Goal: Register for event/course

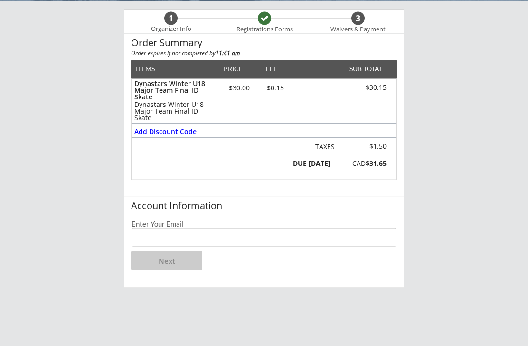
scroll to position [74, 0]
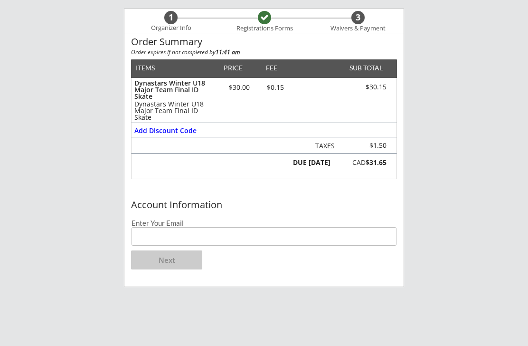
click at [234, 239] on input "email" at bounding box center [264, 236] width 265 height 19
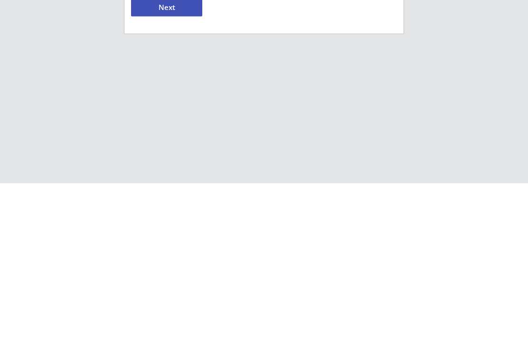
scroll to position [178, 0]
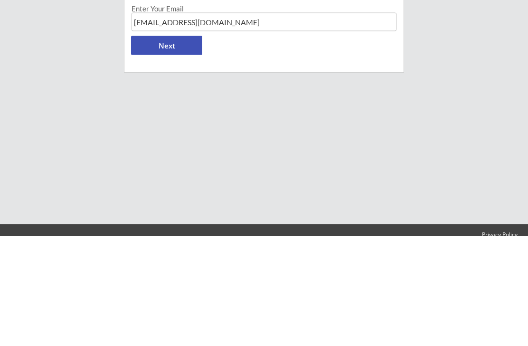
type input "[EMAIL_ADDRESS][DOMAIN_NAME]"
click at [191, 146] on button "Next" at bounding box center [166, 155] width 71 height 19
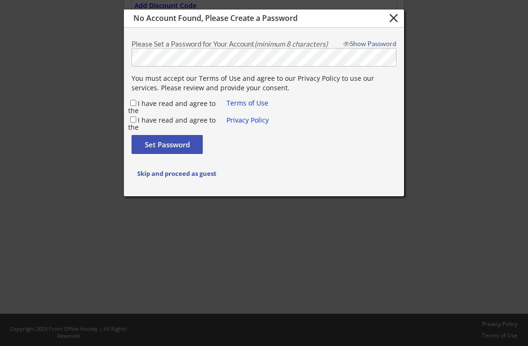
click at [137, 96] on div "You must accept our Terms of Use and agree to our Privacy Policy to use our ser…" at bounding box center [264, 102] width 279 height 61
click at [135, 105] on input "I have read and agree to the" at bounding box center [133, 103] width 6 height 6
checkbox input "true"
click at [139, 118] on label "I have read and agree to the" at bounding box center [171, 123] width 87 height 16
click at [136, 118] on input "I have read and agree to the" at bounding box center [133, 119] width 6 height 6
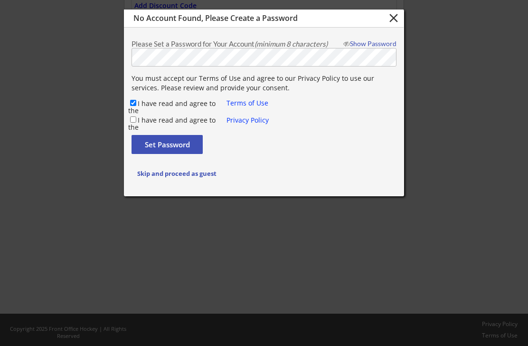
checkbox input "true"
click at [185, 141] on button "Set Password" at bounding box center [167, 144] width 71 height 19
checkbox input "false"
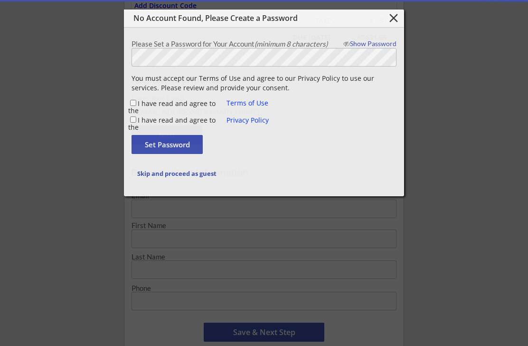
type input "[EMAIL_ADDRESS][DOMAIN_NAME]"
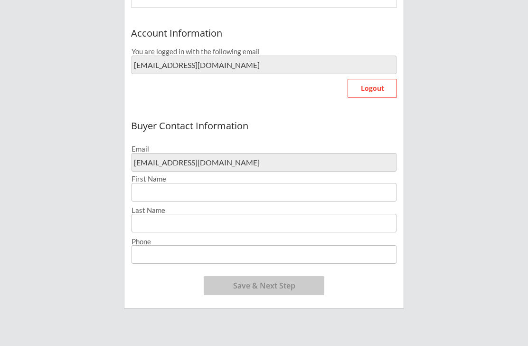
scroll to position [247, 0]
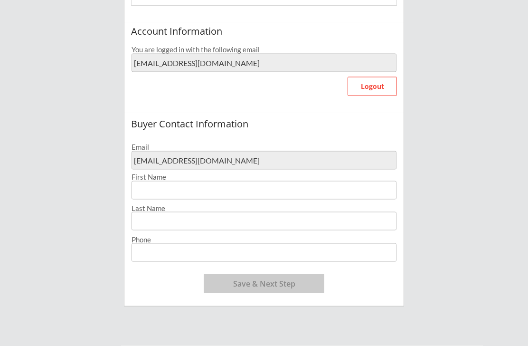
click at [240, 184] on input "input" at bounding box center [264, 190] width 265 height 19
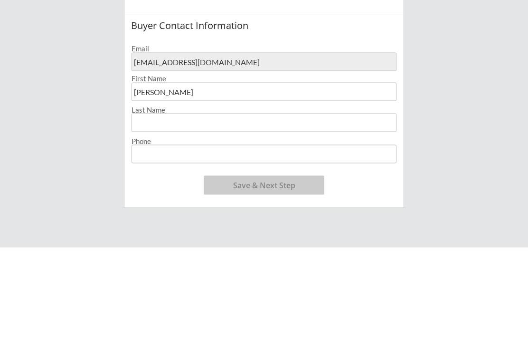
type input "[PERSON_NAME]"
click at [230, 212] on input "input" at bounding box center [264, 221] width 265 height 19
type input "[PERSON_NAME]"
click at [174, 243] on input "tel" at bounding box center [264, 252] width 265 height 19
type input "[PHONE_NUMBER]"
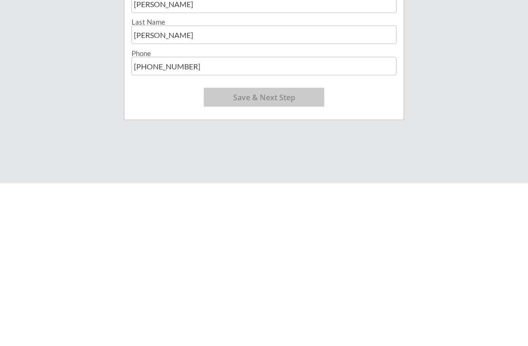
scroll to position [272, 0]
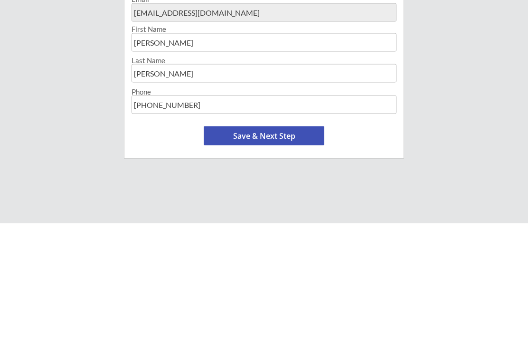
click at [290, 249] on button "Save & Next Step" at bounding box center [264, 258] width 121 height 19
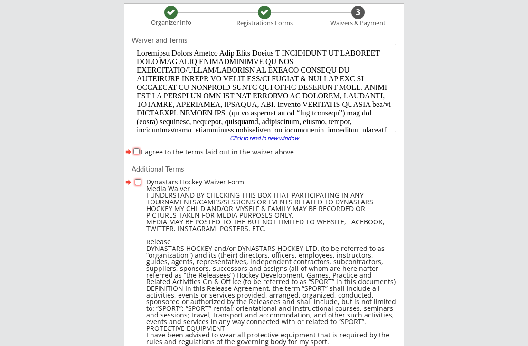
scroll to position [86, 0]
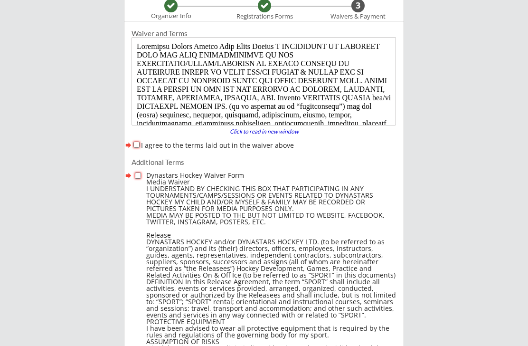
click at [131, 142] on button "forward" at bounding box center [129, 145] width 8 height 10
click at [144, 143] on label "I agree to the terms laid out in the waiver above" at bounding box center [217, 145] width 153 height 9
click at [140, 143] on input "I agree to the terms laid out in the waiver above" at bounding box center [137, 145] width 6 height 6
checkbox input "true"
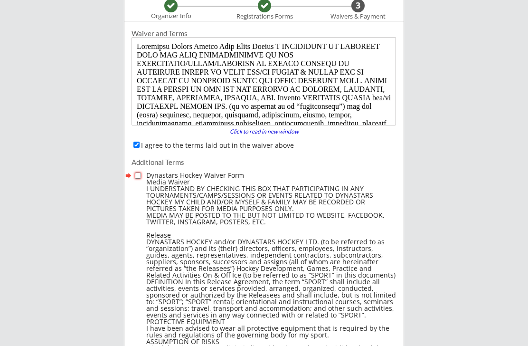
click at [135, 173] on input "checkbox" at bounding box center [138, 176] width 6 height 6
checkbox input "true"
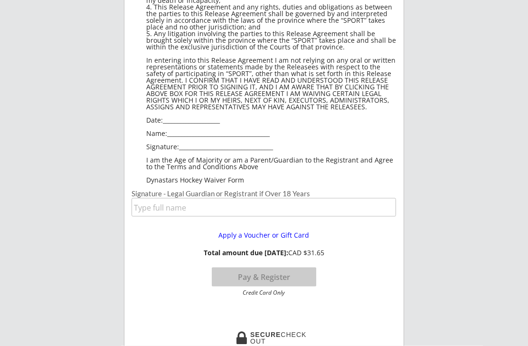
scroll to position [720, 0]
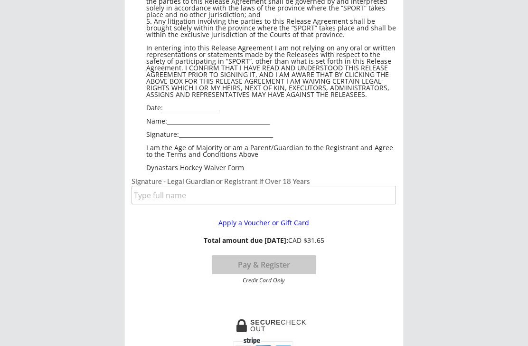
scroll to position [734, 0]
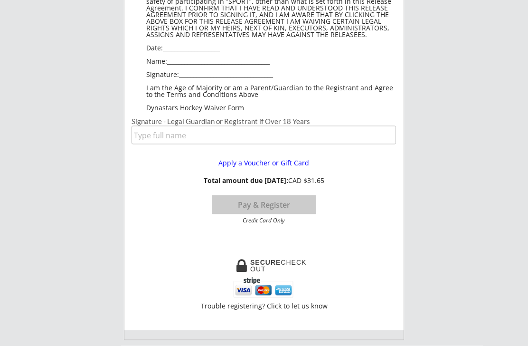
click at [268, 131] on input "input" at bounding box center [264, 135] width 265 height 19
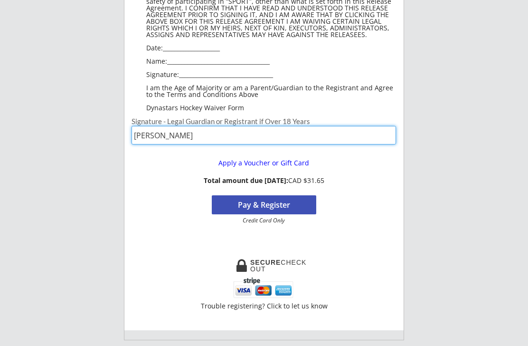
scroll to position [787, 0]
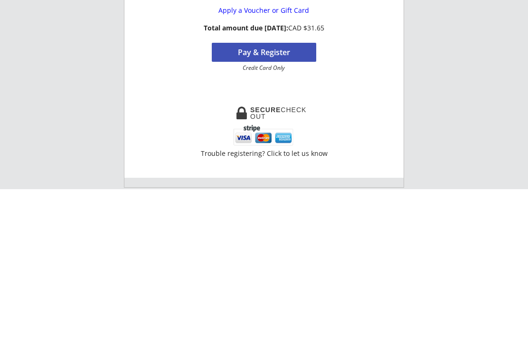
type input "[PERSON_NAME]"
click at [286, 200] on button "Pay & Register" at bounding box center [264, 209] width 105 height 19
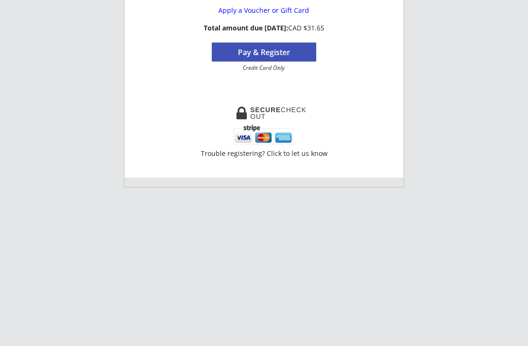
scroll to position [945, 0]
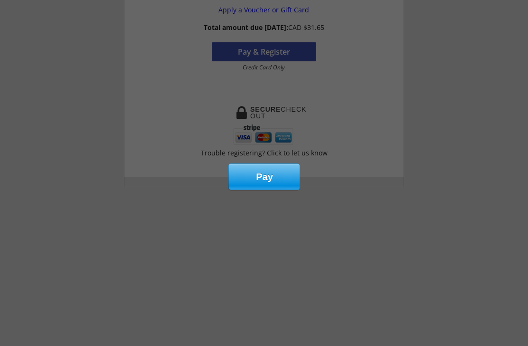
click at [276, 173] on div "Pay" at bounding box center [264, 177] width 71 height 26
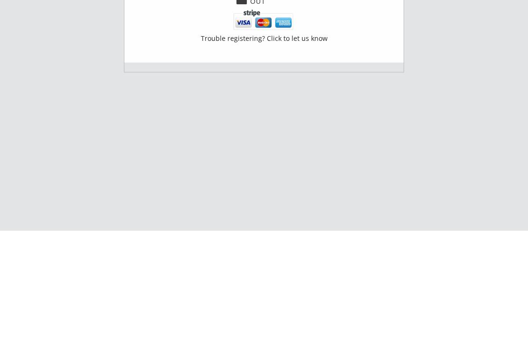
scroll to position [993, 0]
